Goal: Task Accomplishment & Management: Complete application form

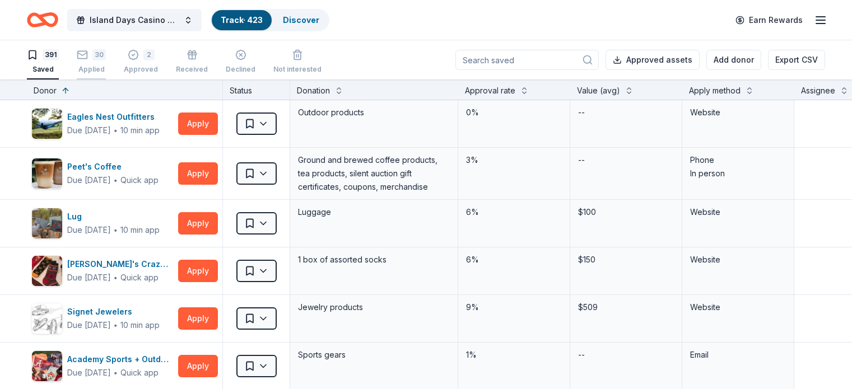
click at [106, 60] on div "30 Applied" at bounding box center [91, 61] width 29 height 25
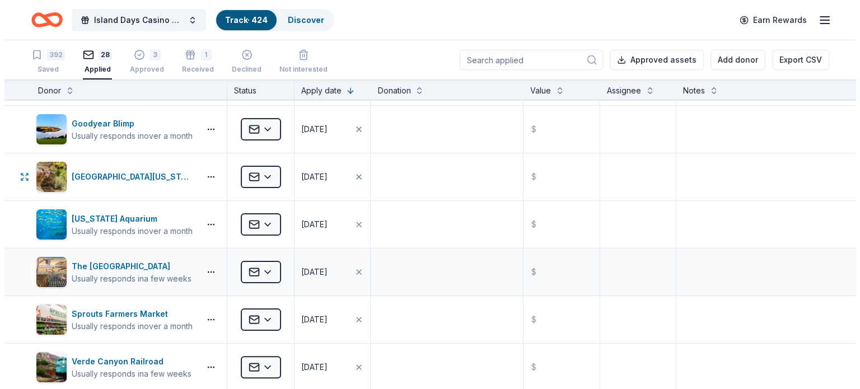
scroll to position [336, 0]
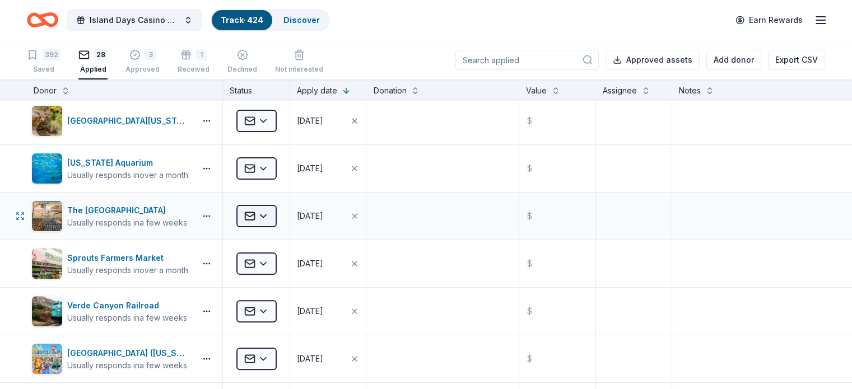
click at [282, 216] on html "Island Days Casino Night Track · 424 Discover Earn Rewards 392 Saved 28 Applied…" at bounding box center [426, 194] width 852 height 389
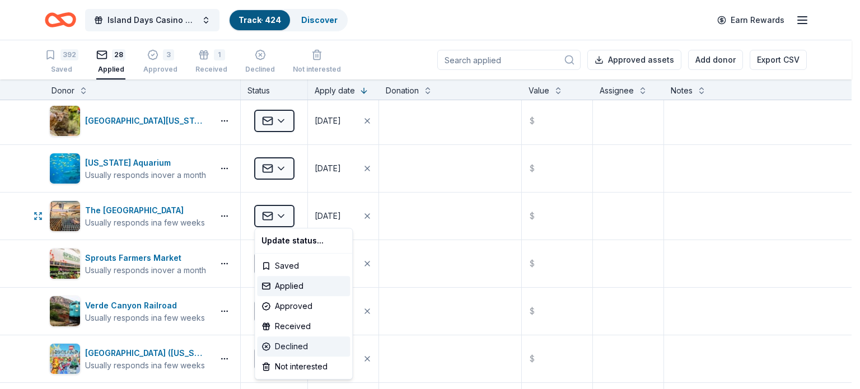
click at [297, 345] on div "Declined" at bounding box center [303, 347] width 93 height 20
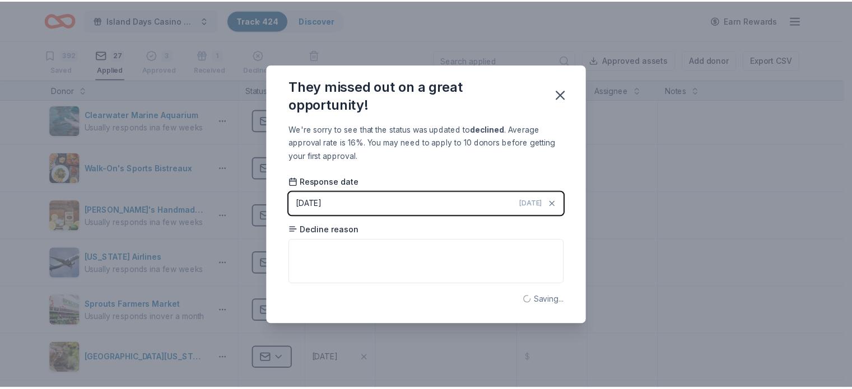
scroll to position [3, 0]
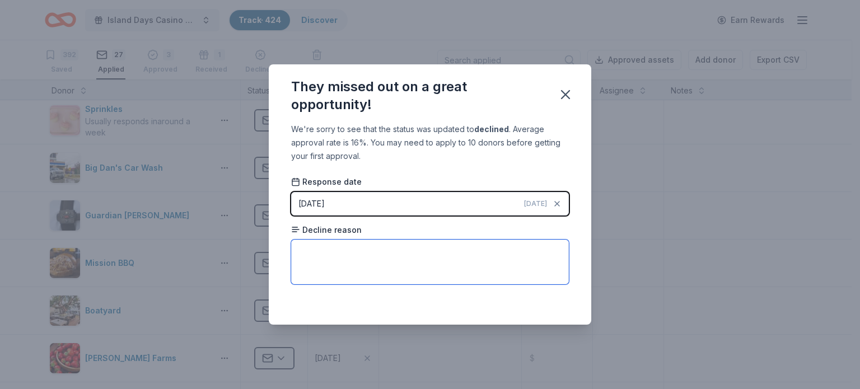
click at [345, 250] on textarea at bounding box center [430, 262] width 278 height 45
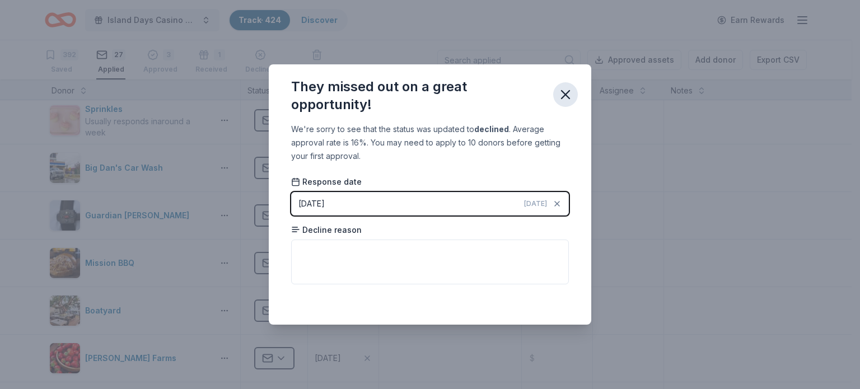
click at [572, 96] on icon "button" at bounding box center [566, 95] width 16 height 16
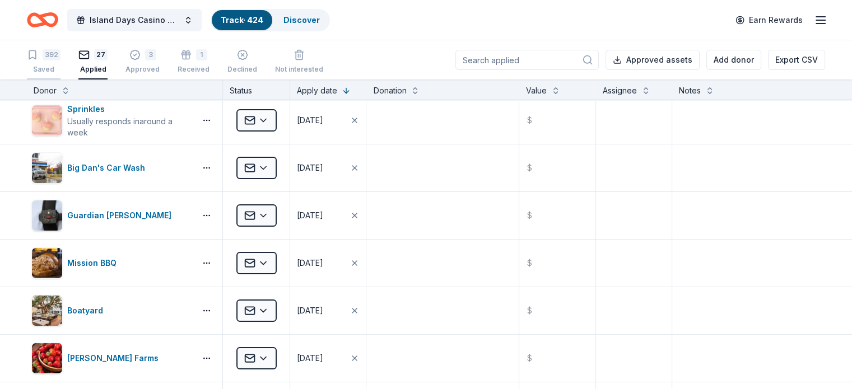
drag, startPoint x: 64, startPoint y: 63, endPoint x: 54, endPoint y: 64, distance: 9.6
click at [60, 62] on div "392 Saved" at bounding box center [44, 61] width 34 height 25
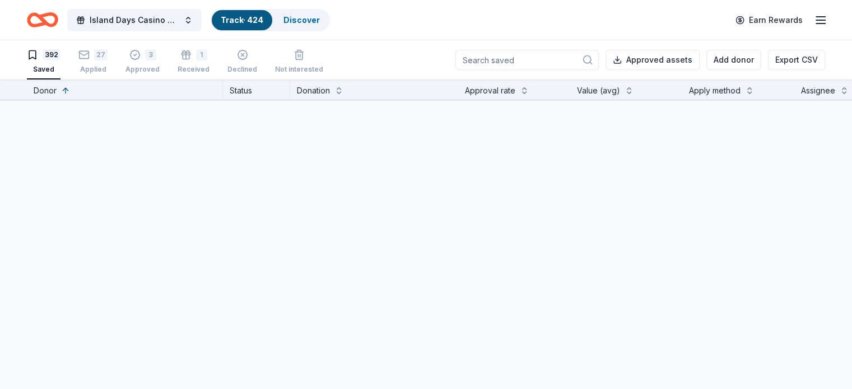
click at [55, 62] on div "392 Saved" at bounding box center [44, 61] width 34 height 25
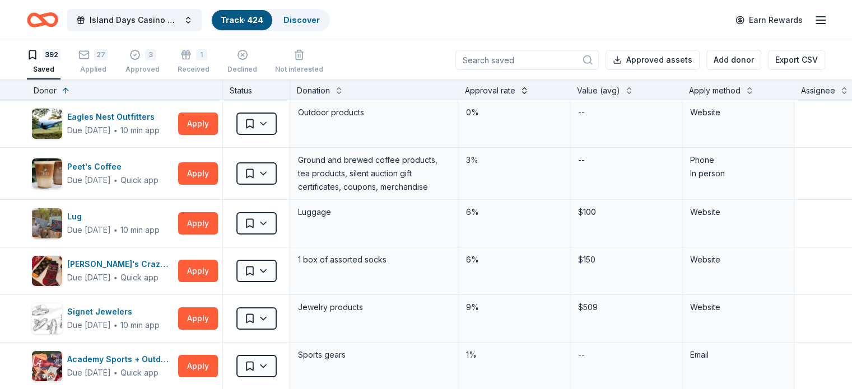
click at [529, 89] on button at bounding box center [524, 89] width 9 height 11
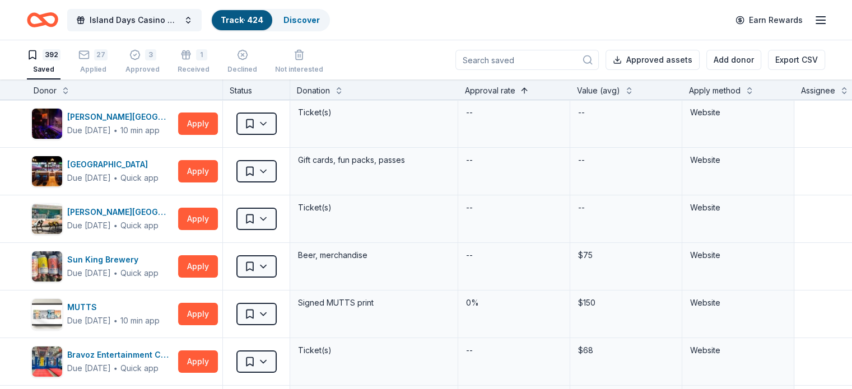
click at [529, 89] on button at bounding box center [524, 89] width 9 height 11
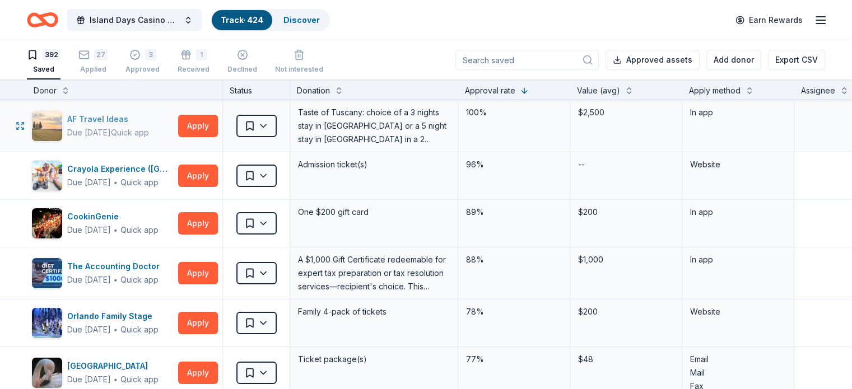
click at [111, 127] on div "Due [DATE]" at bounding box center [89, 132] width 44 height 13
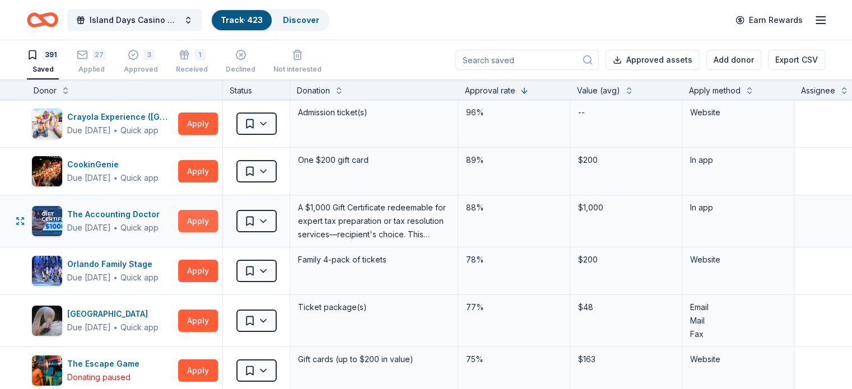
click at [218, 221] on button "Apply" at bounding box center [198, 221] width 40 height 22
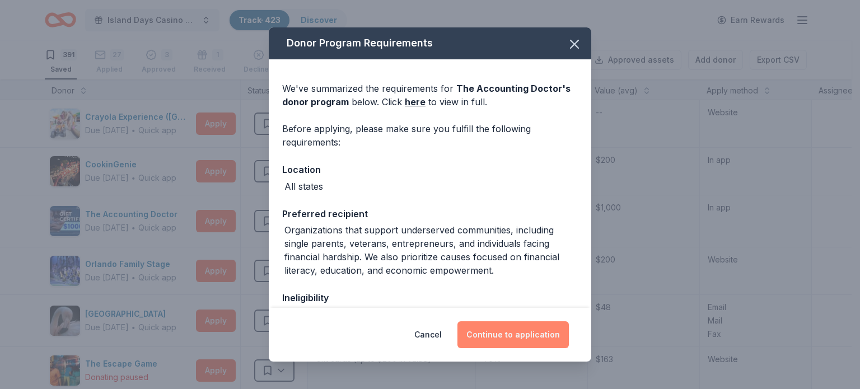
click at [524, 332] on button "Continue to application" at bounding box center [513, 335] width 111 height 27
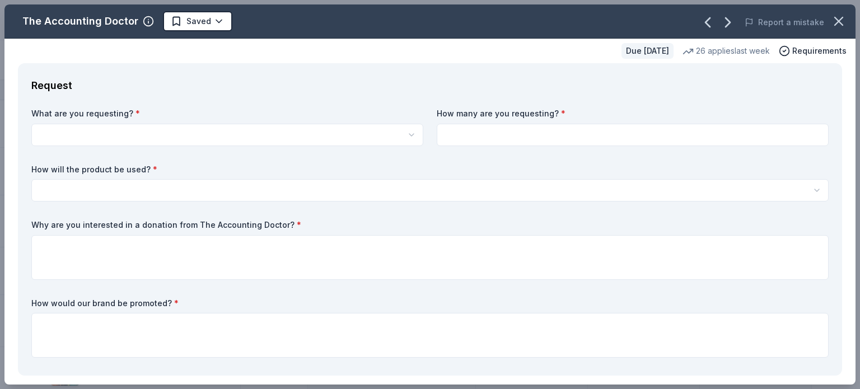
click at [408, 132] on html "Island Days Casino Night Track · 423 Discover Earn Rewards 391 Saved 27 Applied…" at bounding box center [430, 194] width 860 height 389
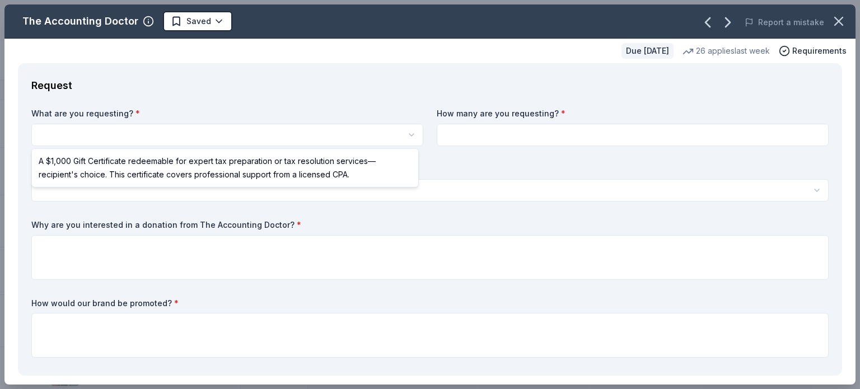
select select "A $1,000 Gift Certificate redeemable for expert tax preparation or tax resoluti…"
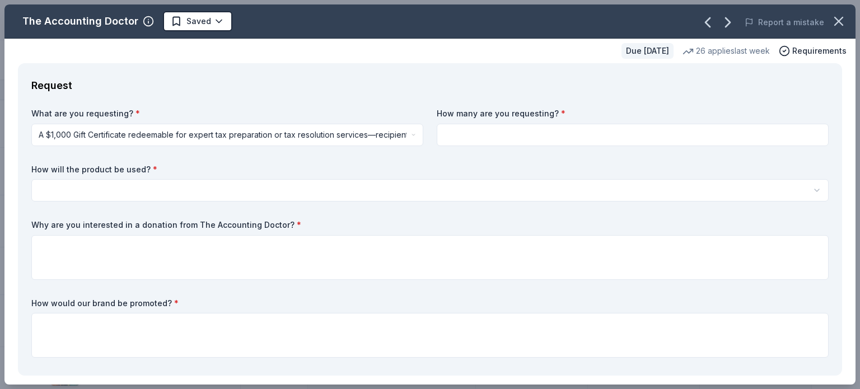
click at [445, 131] on input at bounding box center [633, 135] width 392 height 22
type input "2"
click at [146, 189] on html "Island Days Casino Night Track · 423 Discover Earn Rewards 391 Saved 27 Applied…" at bounding box center [430, 194] width 860 height 389
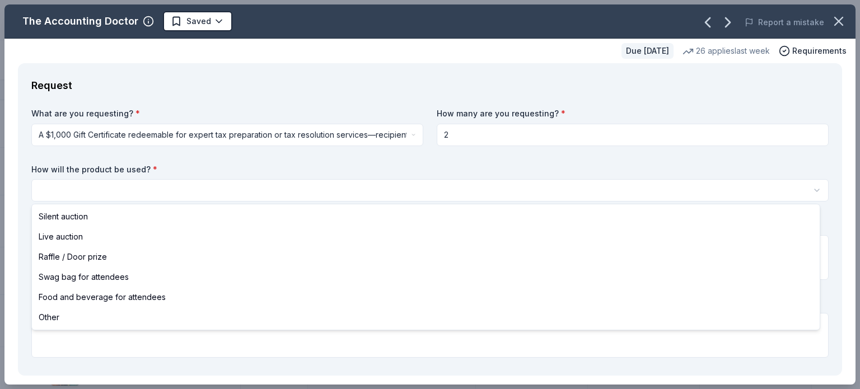
select select "silentAuction"
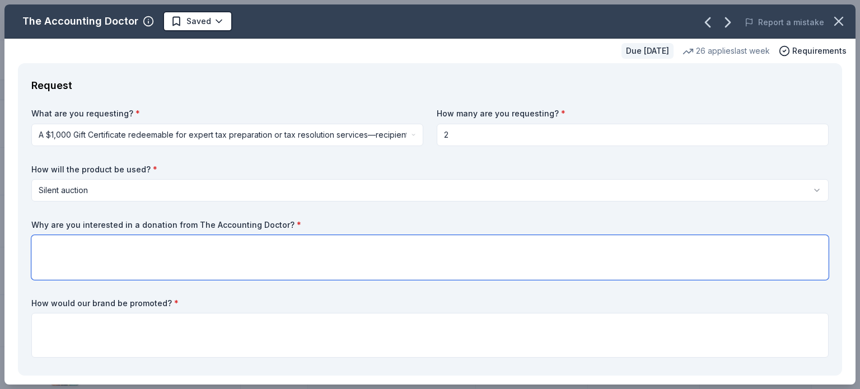
click at [167, 252] on textarea at bounding box center [430, 257] width 798 height 45
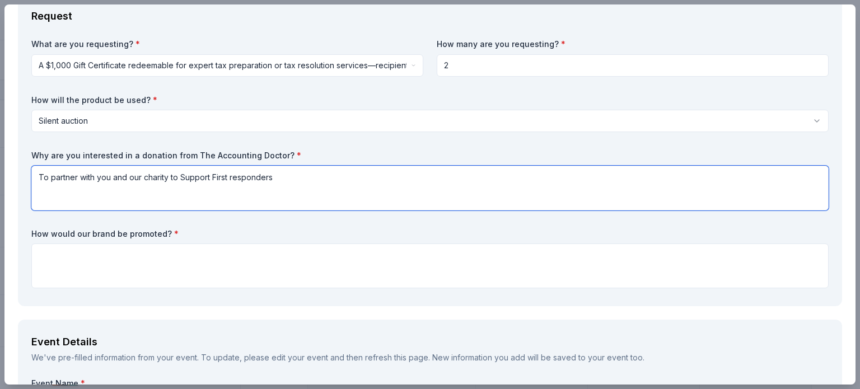
scroll to position [56, 0]
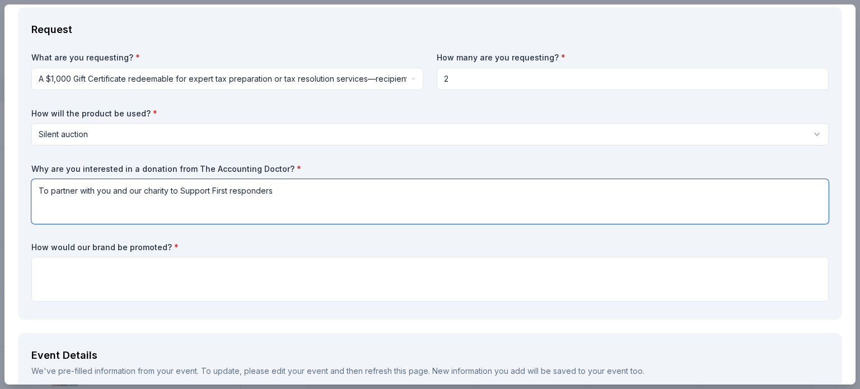
type textarea "To partner with you and our charity to Support First responders"
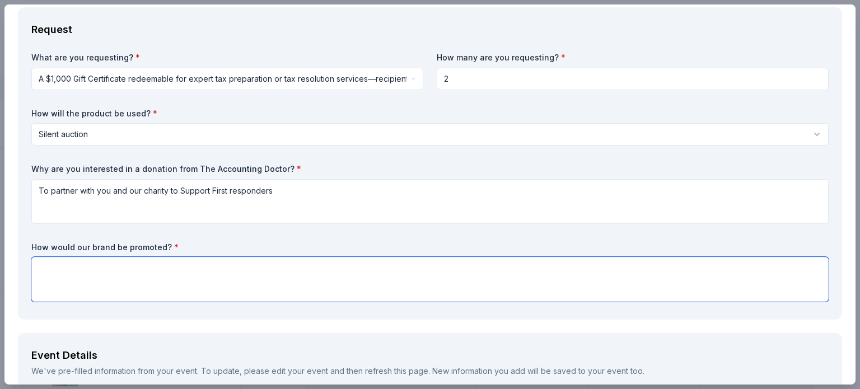
click at [60, 269] on textarea at bounding box center [430, 279] width 798 height 45
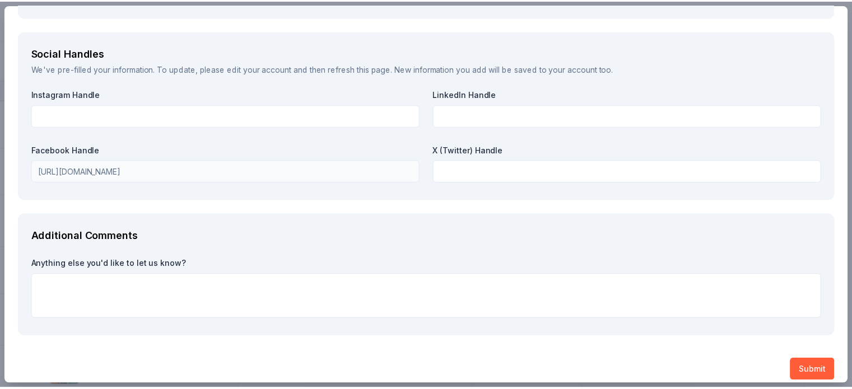
scroll to position [1273, 0]
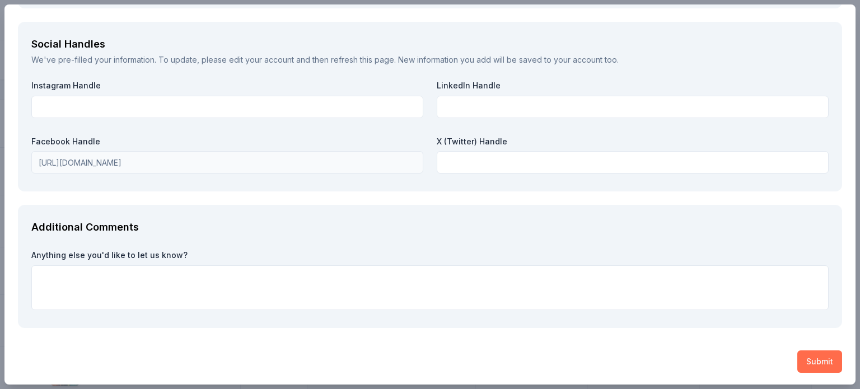
type textarea "Social Media, on our website, in print at event and digital marketing materials…"
click at [816, 363] on button "Submit" at bounding box center [820, 362] width 45 height 22
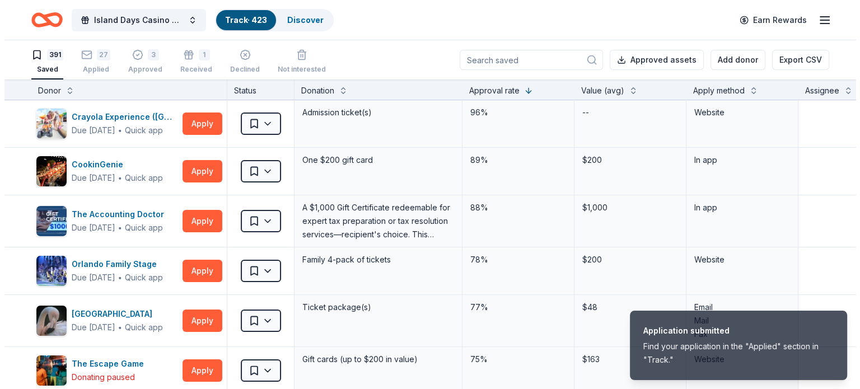
scroll to position [0, 0]
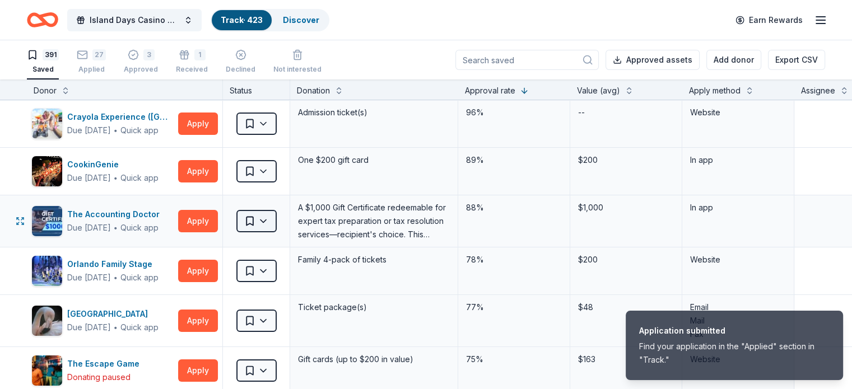
click at [289, 220] on html "Application submitted Find your application in the "Applied" section in "Track.…" at bounding box center [426, 194] width 852 height 389
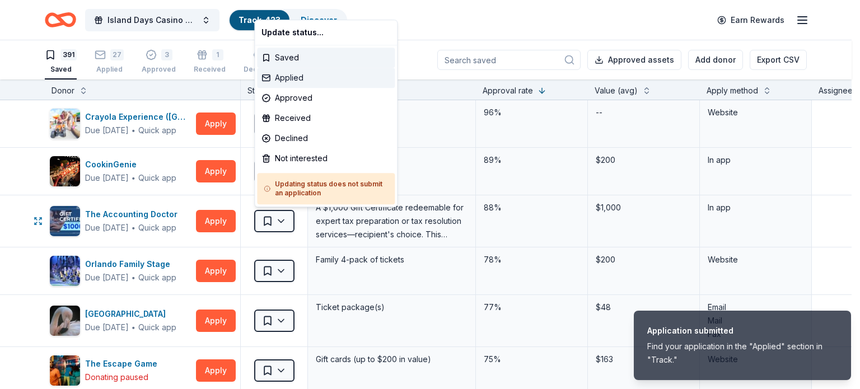
click at [299, 78] on div "Applied" at bounding box center [326, 78] width 138 height 20
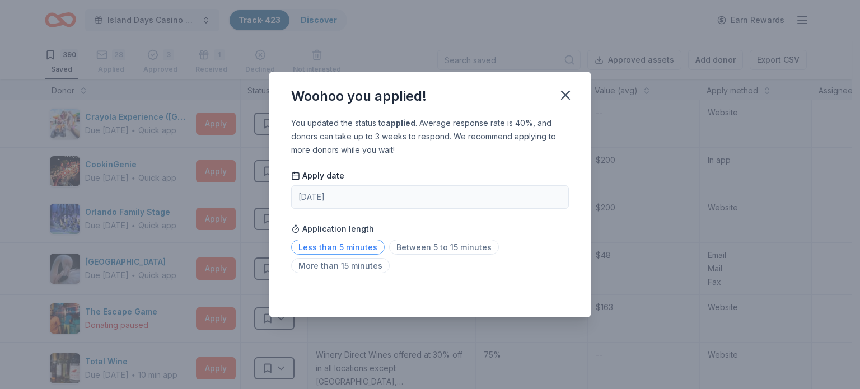
click at [358, 244] on span "Less than 5 minutes" at bounding box center [338, 247] width 94 height 15
click at [568, 94] on icon "button" at bounding box center [566, 95] width 16 height 16
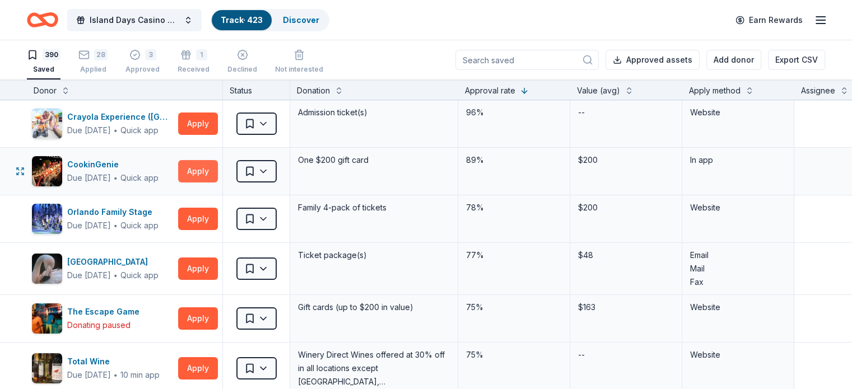
click at [214, 169] on button "Apply" at bounding box center [198, 171] width 40 height 22
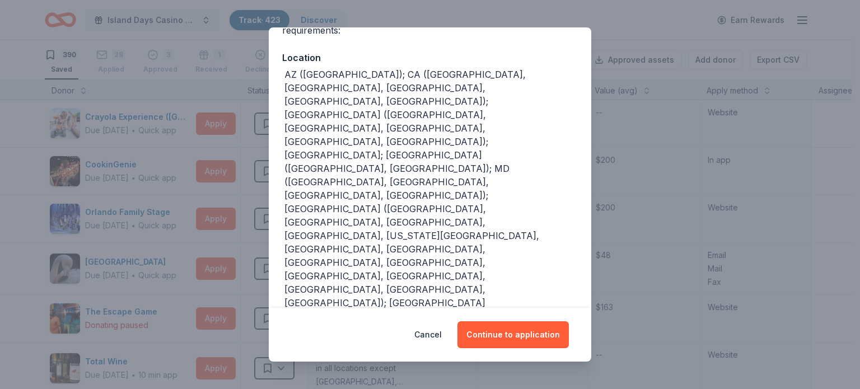
scroll to position [56, 0]
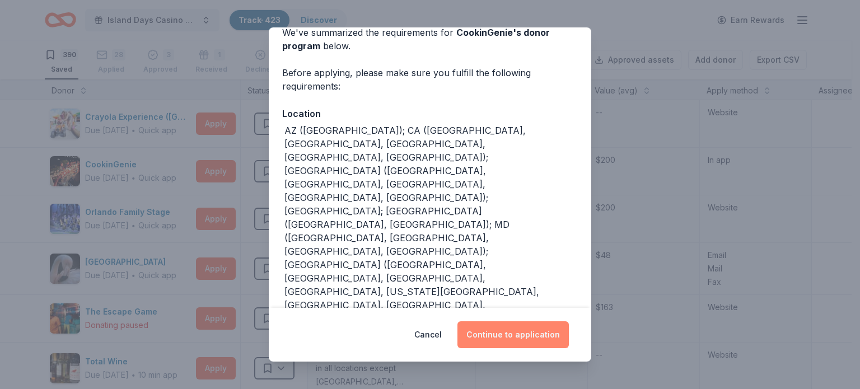
click at [519, 336] on button "Continue to application" at bounding box center [513, 335] width 111 height 27
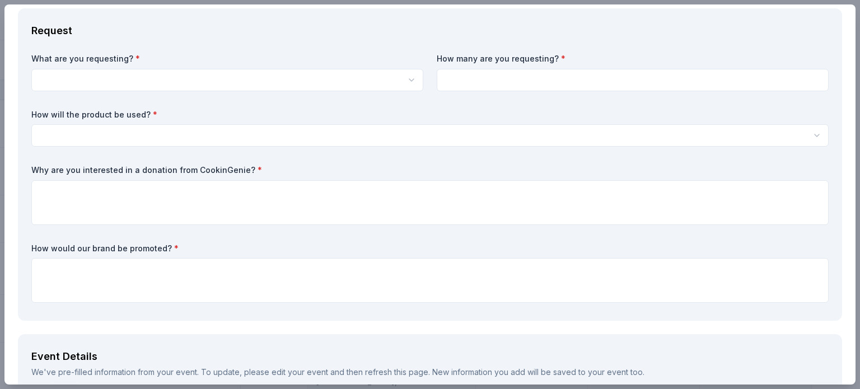
scroll to position [0, 0]
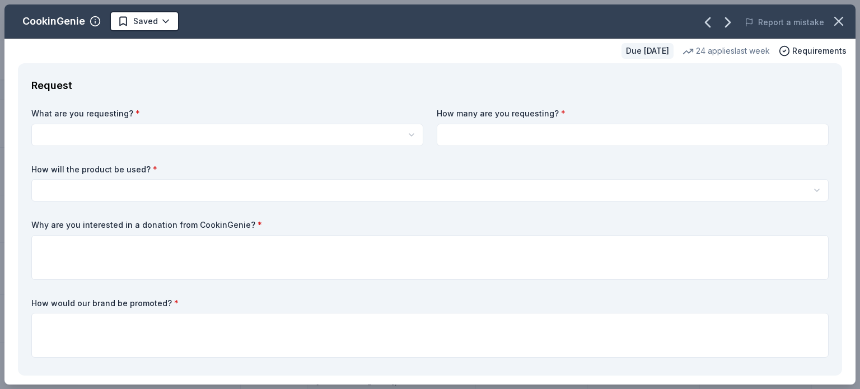
click at [119, 131] on html "Island Days Casino Night Track · 423 Discover Earn Rewards 390 Saved 28 Applied…" at bounding box center [430, 194] width 860 height 389
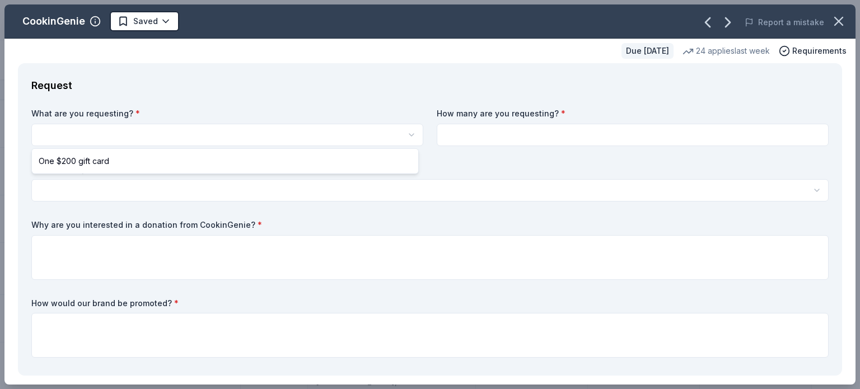
select select "One $200 gift card"
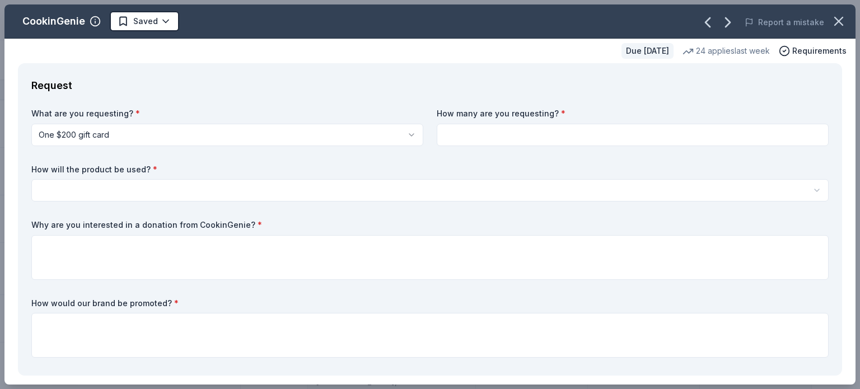
click at [495, 130] on input at bounding box center [633, 135] width 392 height 22
type input "2"
click at [173, 193] on html "Island Days Casino Night Track · 423 Discover Earn Rewards 390 Saved 28 Applied…" at bounding box center [430, 194] width 860 height 389
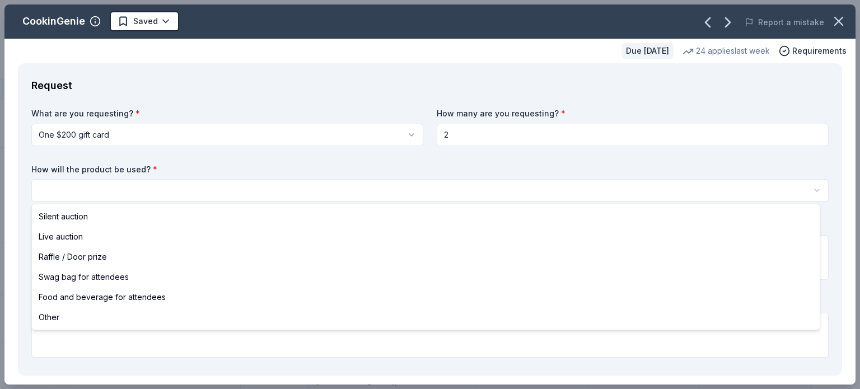
click at [152, 188] on html "Island Days Casino Night Track · 423 Discover Earn Rewards 390 Saved 28 Applied…" at bounding box center [430, 194] width 860 height 389
click at [111, 185] on html "Island Days Casino Night Track · 423 Discover Earn Rewards 390 Saved 28 Applied…" at bounding box center [430, 194] width 860 height 389
select select "silentAuction"
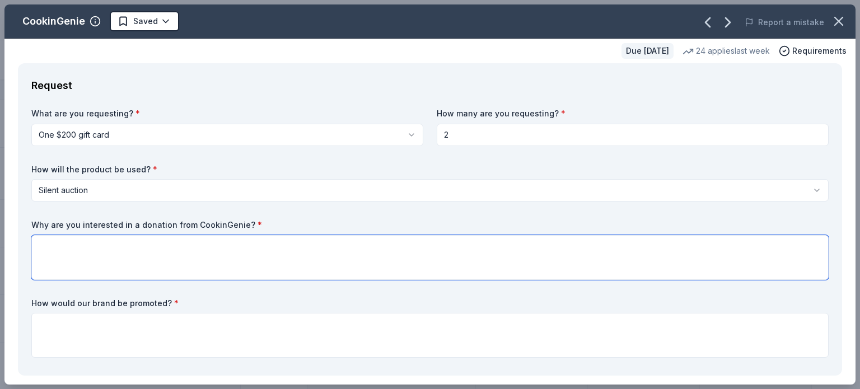
click at [110, 263] on textarea at bounding box center [430, 257] width 798 height 45
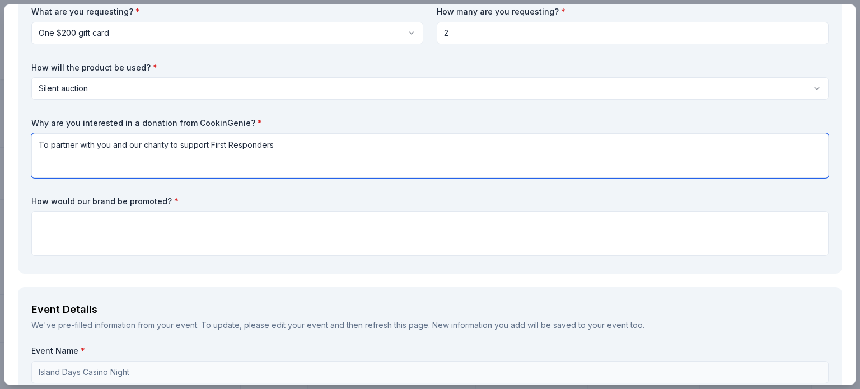
scroll to position [112, 0]
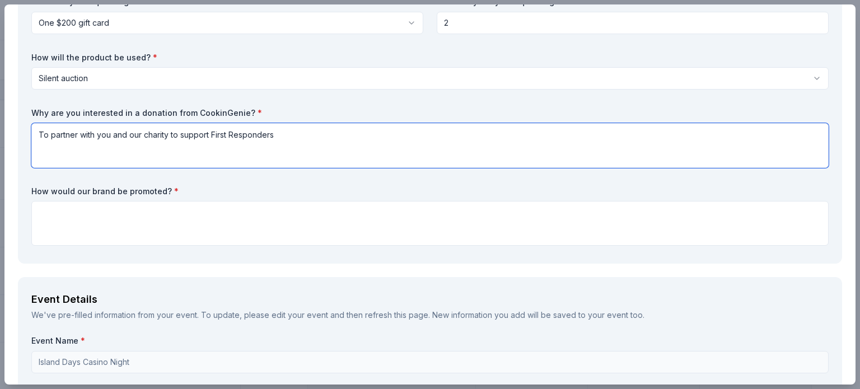
type textarea "To partner with you and our charity to support First Responders"
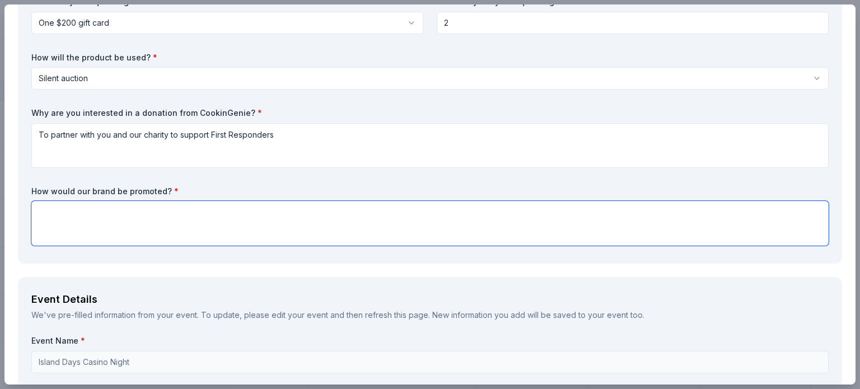
click at [78, 212] on textarea at bounding box center [430, 223] width 798 height 45
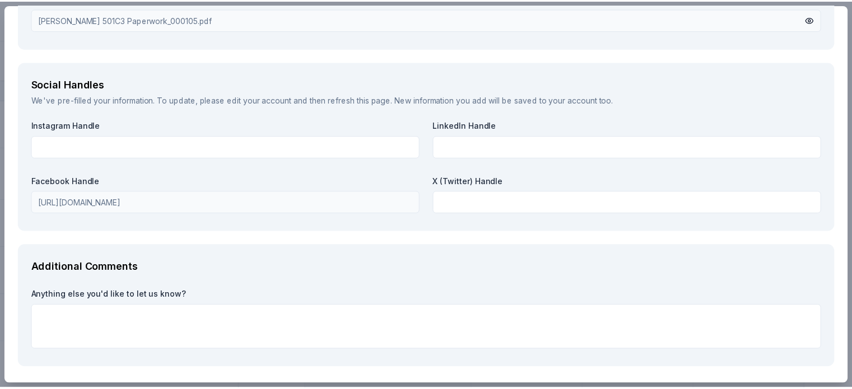
scroll to position [1273, 0]
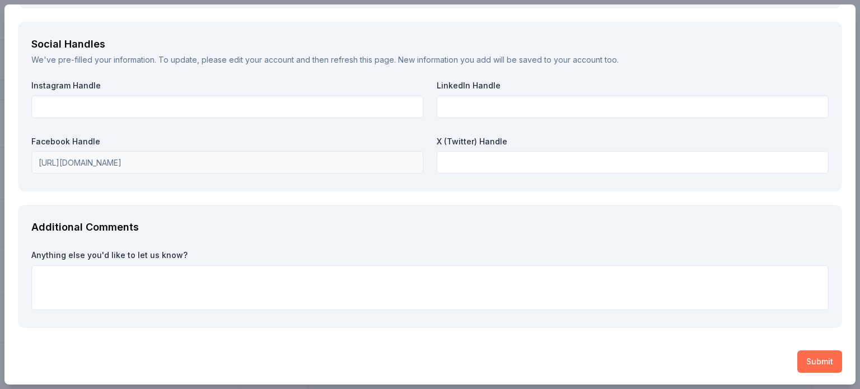
type textarea "on our website, in digital print, social media, and before during and after the…"
click at [817, 360] on button "Submit" at bounding box center [820, 362] width 45 height 22
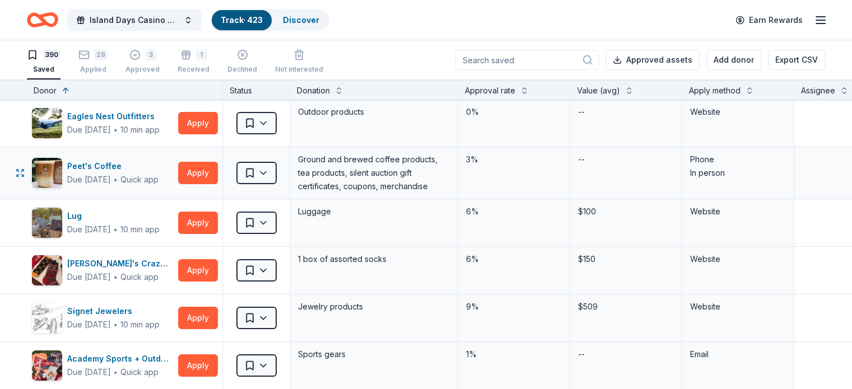
scroll to position [0, 0]
click at [529, 85] on button at bounding box center [524, 89] width 9 height 11
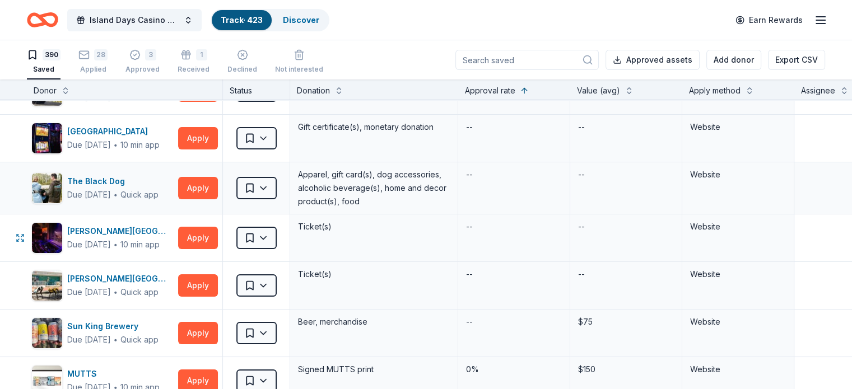
scroll to position [168, 0]
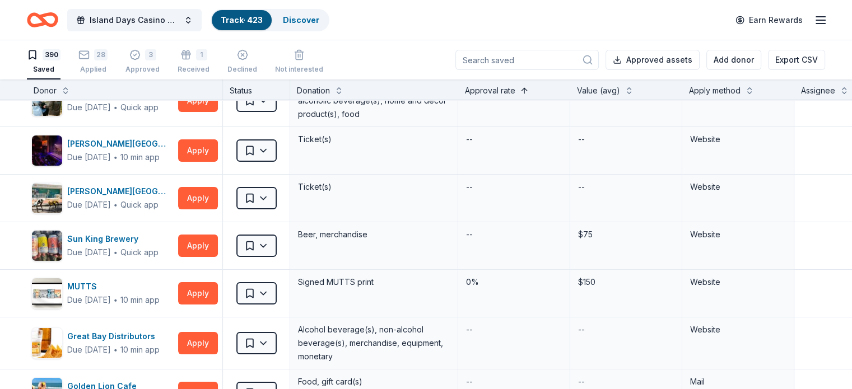
click at [529, 90] on button at bounding box center [524, 89] width 9 height 11
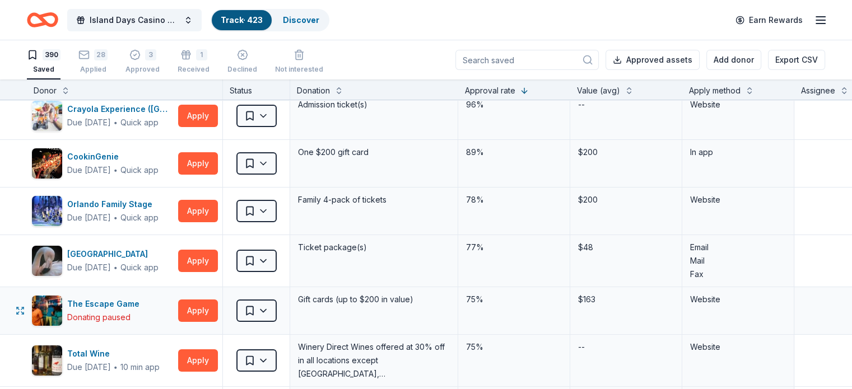
scroll to position [0, 0]
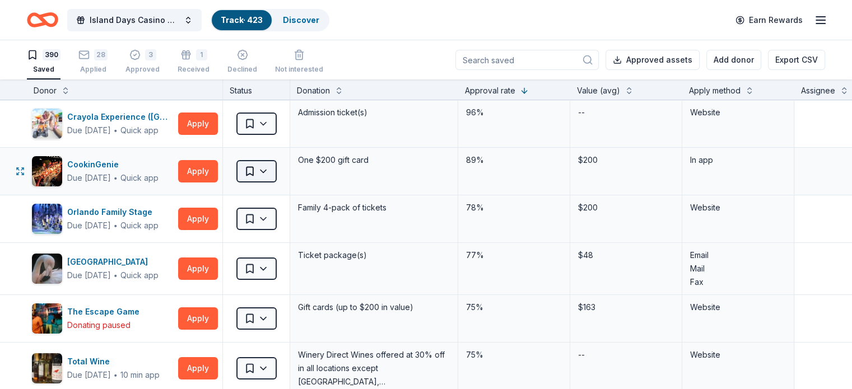
click at [286, 171] on html "Island Days Casino Night Track · 423 Discover Earn Rewards 390 Saved 28 Applied…" at bounding box center [426, 194] width 852 height 389
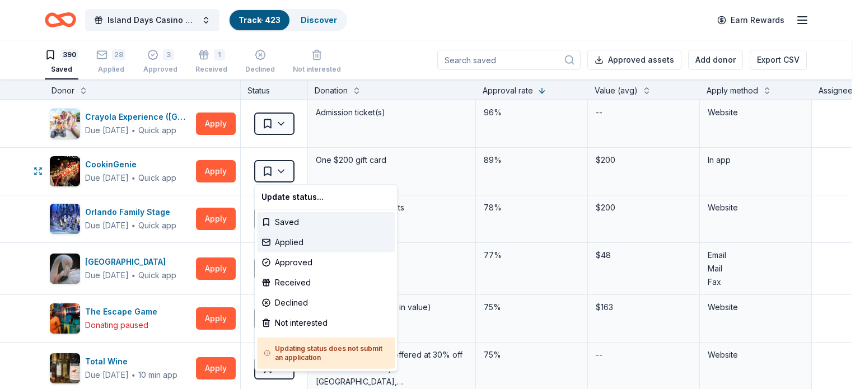
click at [288, 243] on div "Applied" at bounding box center [326, 242] width 138 height 20
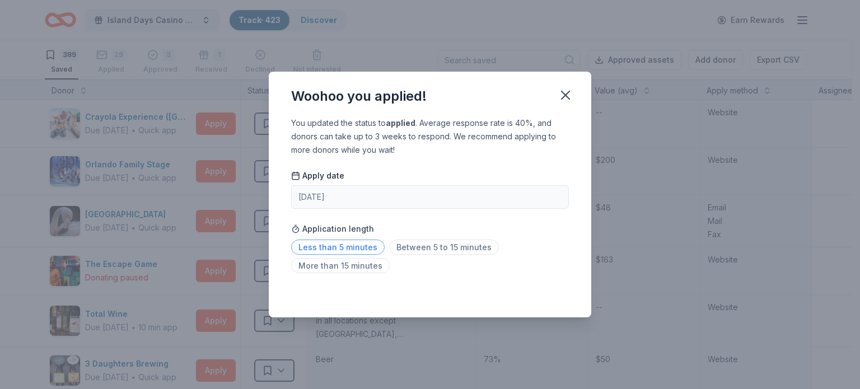
click at [334, 245] on span "Less than 5 minutes" at bounding box center [338, 247] width 94 height 15
click at [567, 93] on icon "button" at bounding box center [566, 95] width 8 height 8
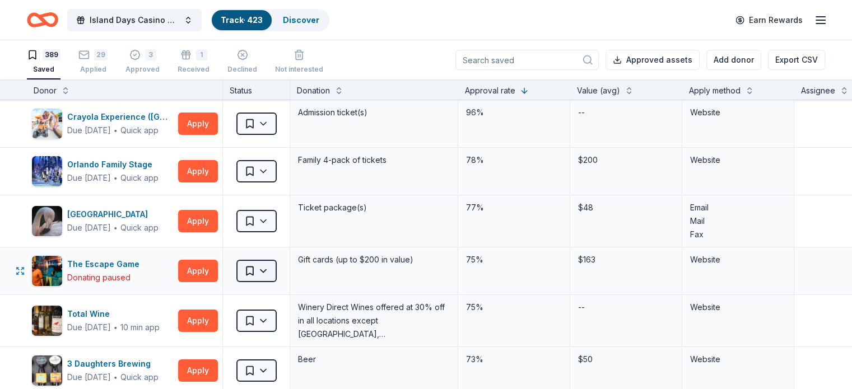
click at [282, 271] on html "Island Days Casino Night Track · 423 Discover Earn Rewards 389 Saved 29 Applied…" at bounding box center [426, 194] width 852 height 389
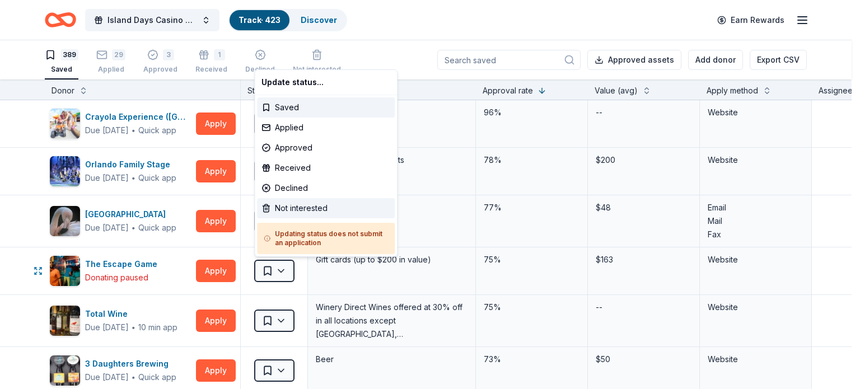
click at [287, 207] on div "Not interested" at bounding box center [326, 208] width 138 height 20
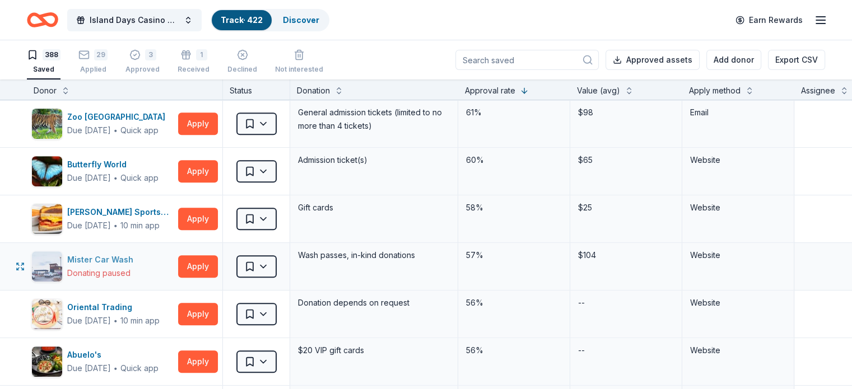
scroll to position [560, 0]
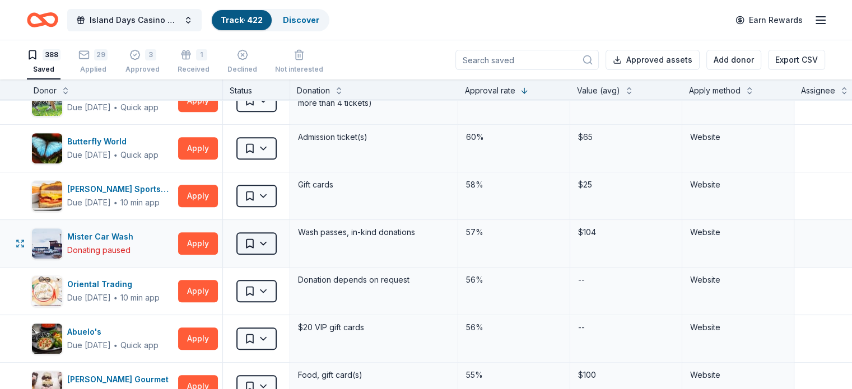
click at [281, 241] on html "Island Days Casino Night Track · 422 Discover Earn Rewards 388 Saved 29 Applied…" at bounding box center [426, 194] width 852 height 389
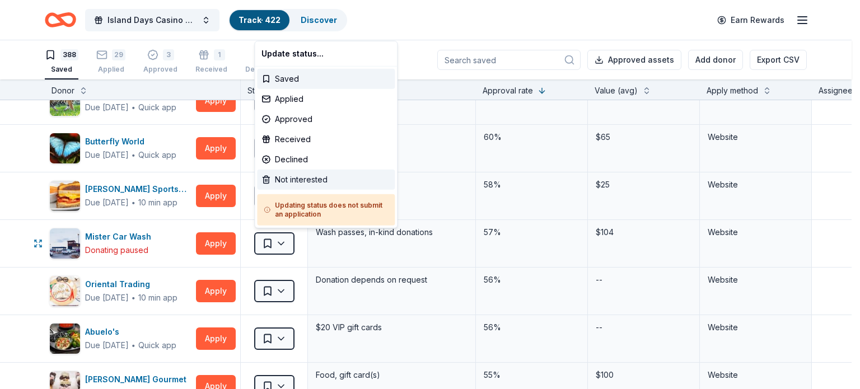
click at [296, 181] on div "Not interested" at bounding box center [326, 180] width 138 height 20
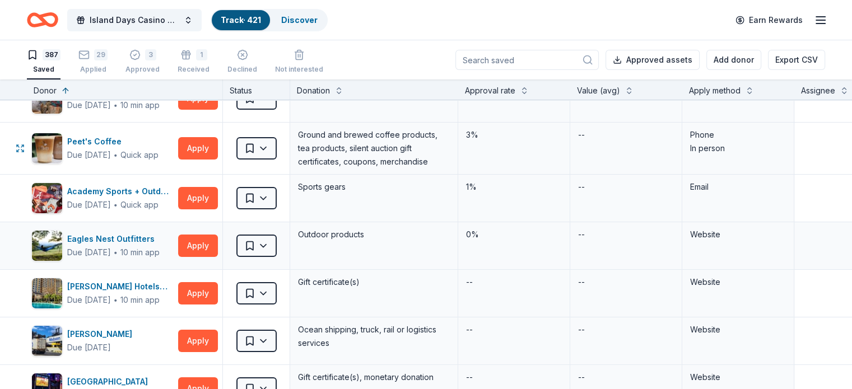
scroll to position [0, 0]
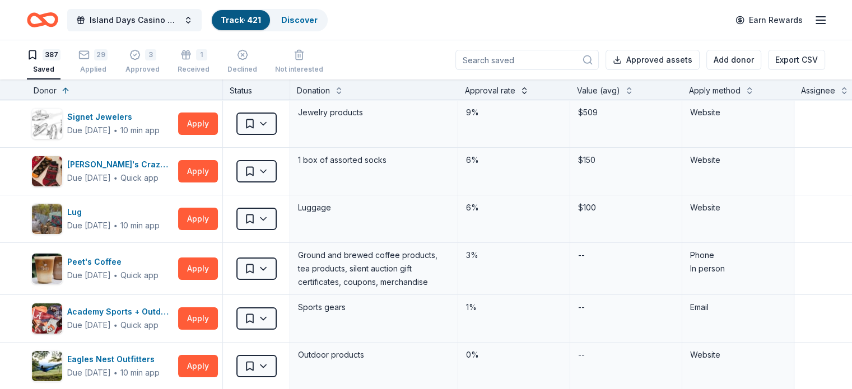
click at [529, 87] on button at bounding box center [524, 89] width 9 height 11
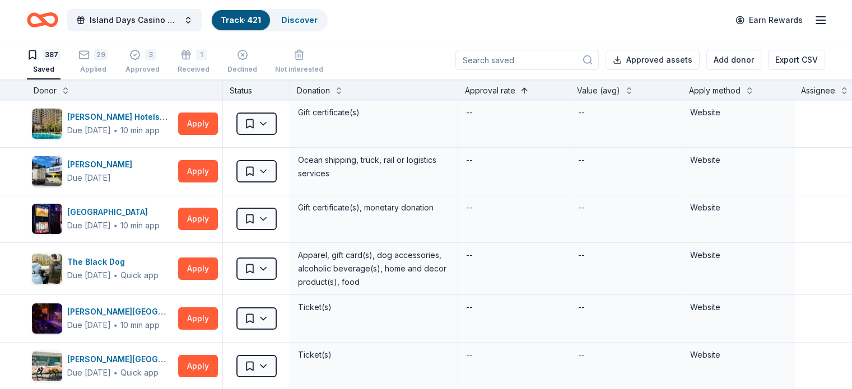
click at [529, 86] on button at bounding box center [524, 89] width 9 height 11
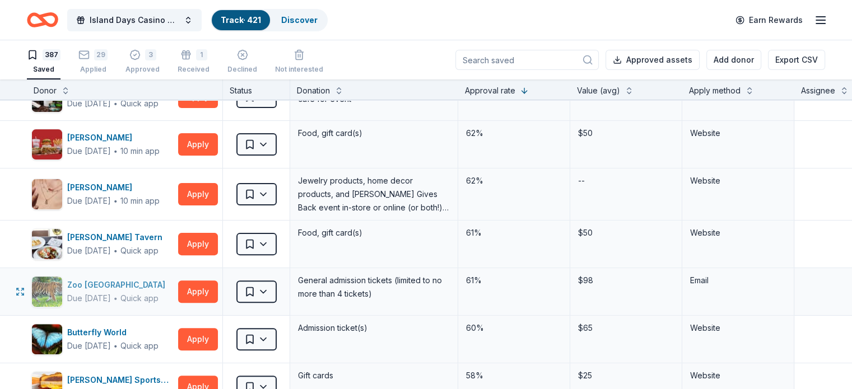
scroll to position [392, 0]
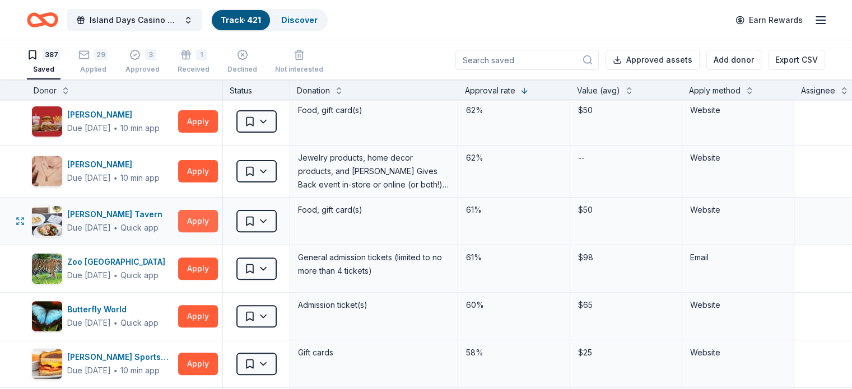
click at [216, 218] on button "Apply" at bounding box center [198, 221] width 40 height 22
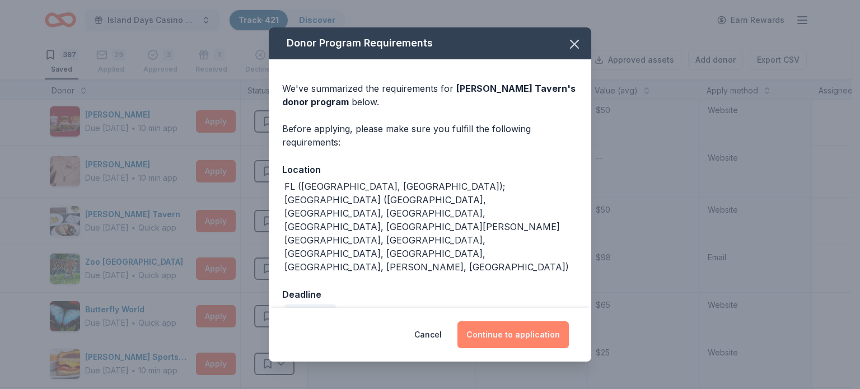
drag, startPoint x: 513, startPoint y: 320, endPoint x: 508, endPoint y: 314, distance: 8.0
click at [513, 322] on button "Continue to application" at bounding box center [513, 335] width 111 height 27
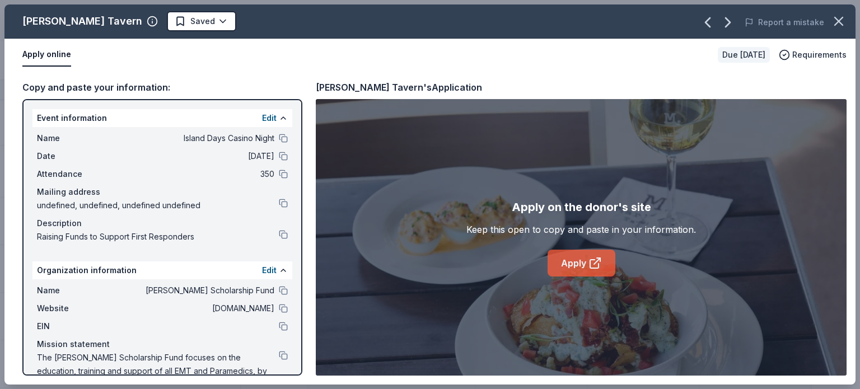
click at [578, 260] on link "Apply" at bounding box center [582, 263] width 68 height 27
click at [181, 17] on html "Island Days Casino Night Track · 421 Discover Earn Rewards 387 Saved 29 Applied…" at bounding box center [430, 194] width 860 height 389
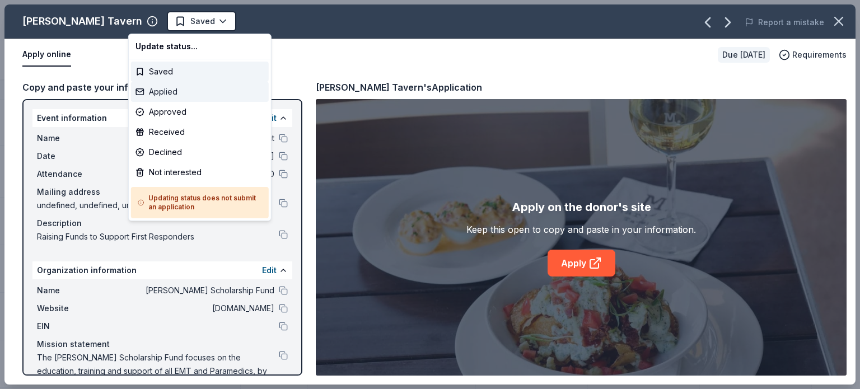
click at [161, 89] on div "Applied" at bounding box center [200, 92] width 138 height 20
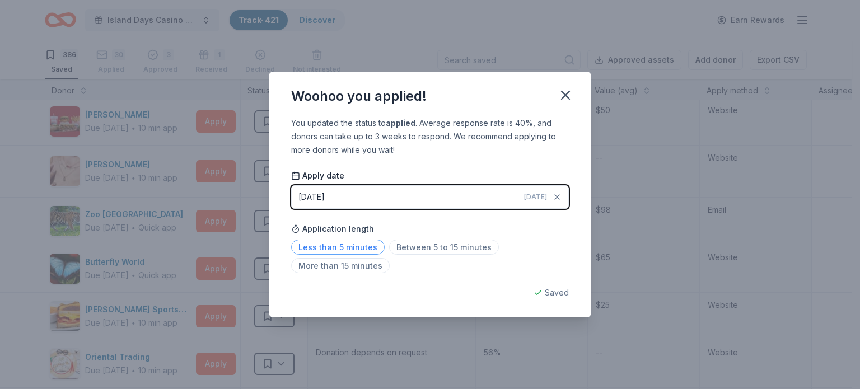
click at [355, 249] on span "Less than 5 minutes" at bounding box center [338, 247] width 94 height 15
click at [569, 93] on icon "button" at bounding box center [566, 95] width 8 height 8
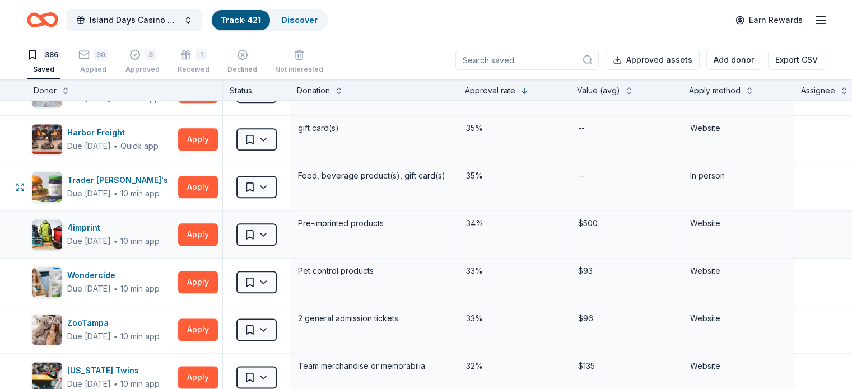
scroll to position [1400, 0]
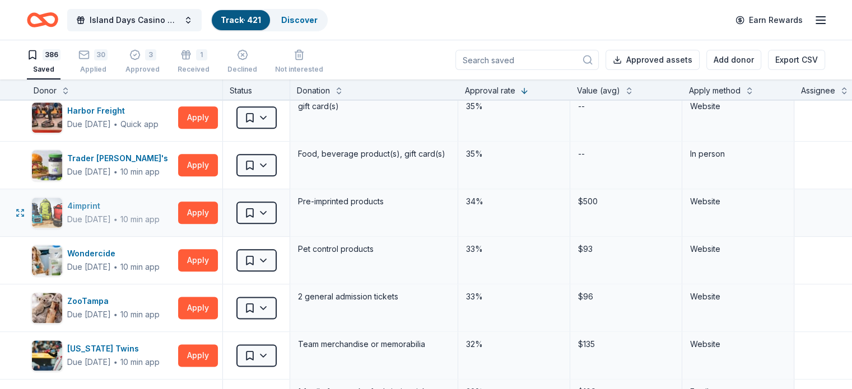
click at [128, 206] on div "4imprint" at bounding box center [113, 205] width 92 height 13
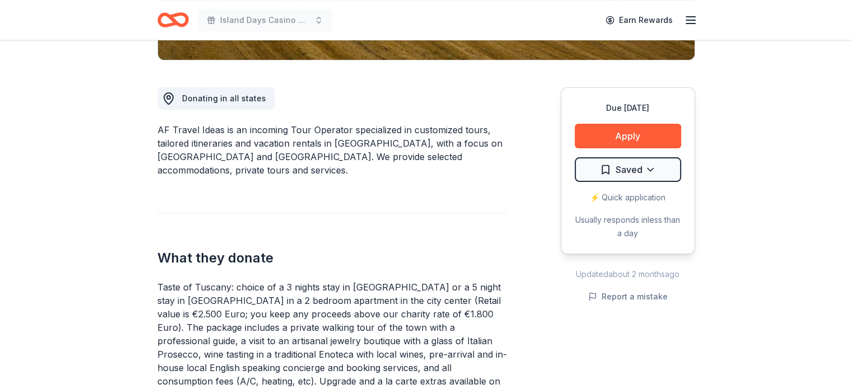
scroll to position [336, 0]
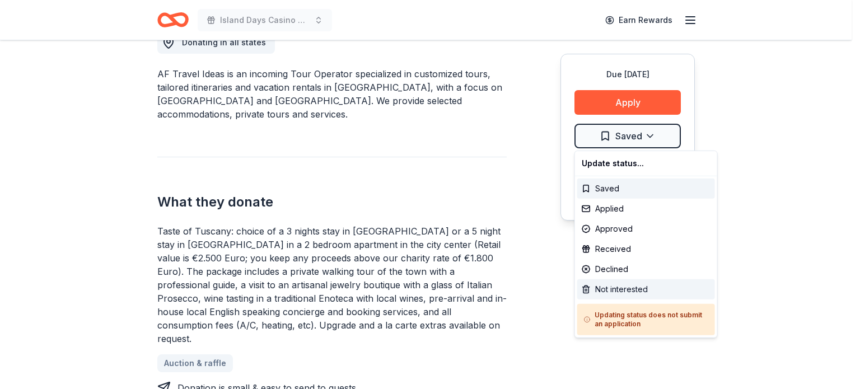
click at [620, 292] on div "Not interested" at bounding box center [647, 290] width 138 height 20
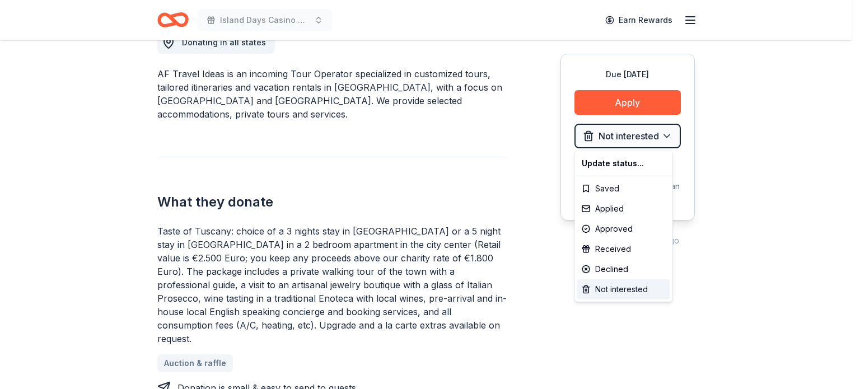
click at [609, 290] on div "Not interested" at bounding box center [624, 290] width 93 height 20
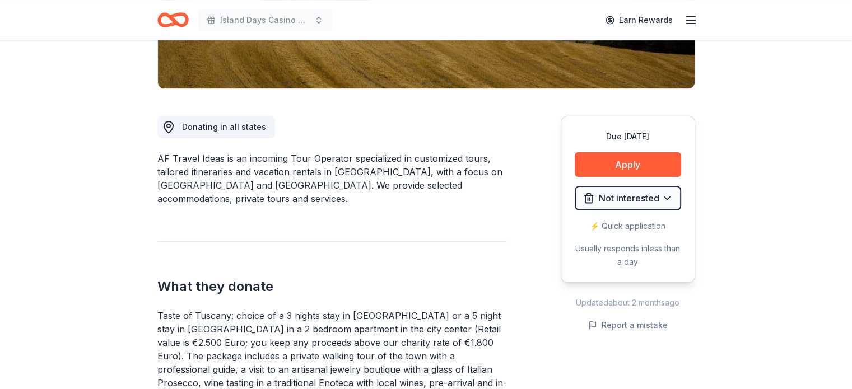
scroll to position [56, 0]
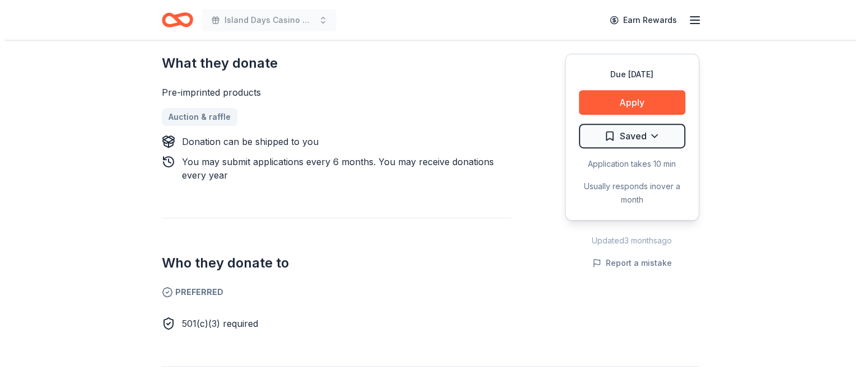
scroll to position [448, 0]
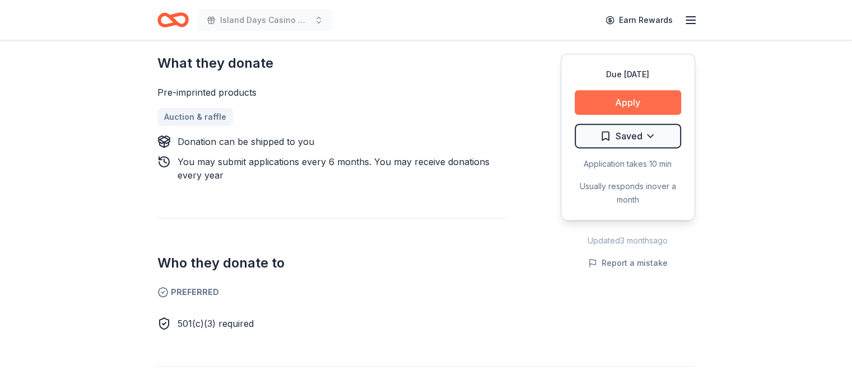
click at [627, 98] on button "Apply" at bounding box center [628, 102] width 106 height 25
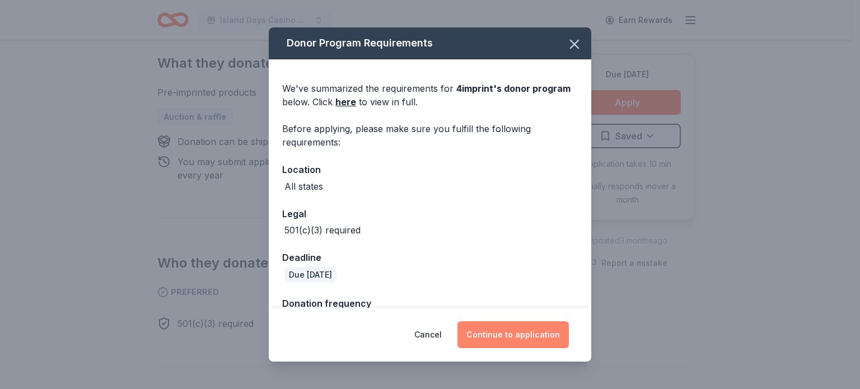
click at [511, 336] on button "Continue to application" at bounding box center [513, 335] width 111 height 27
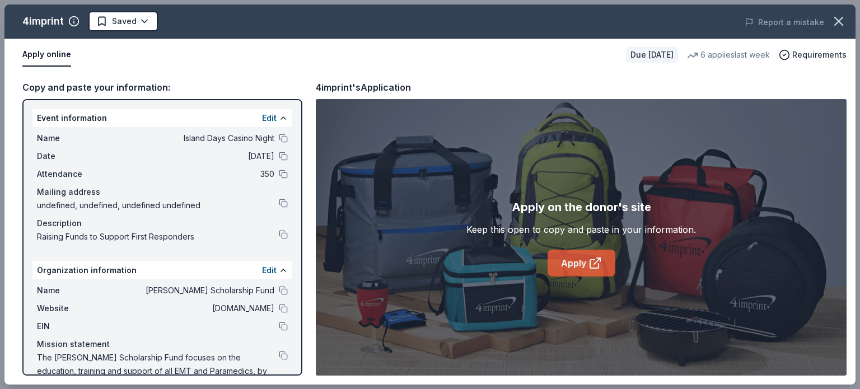
click at [574, 264] on link "Apply" at bounding box center [582, 263] width 68 height 27
